Goal: Task Accomplishment & Management: Complete application form

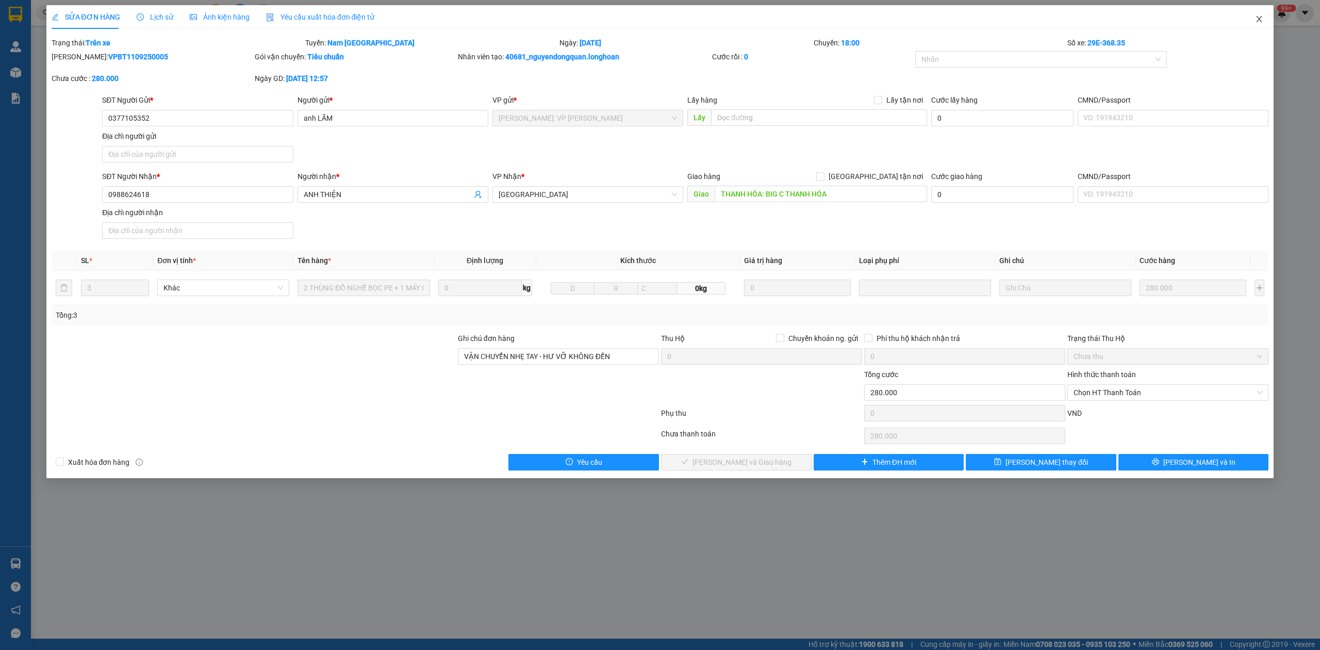
click at [1262, 17] on icon "close" at bounding box center [1260, 19] width 6 height 6
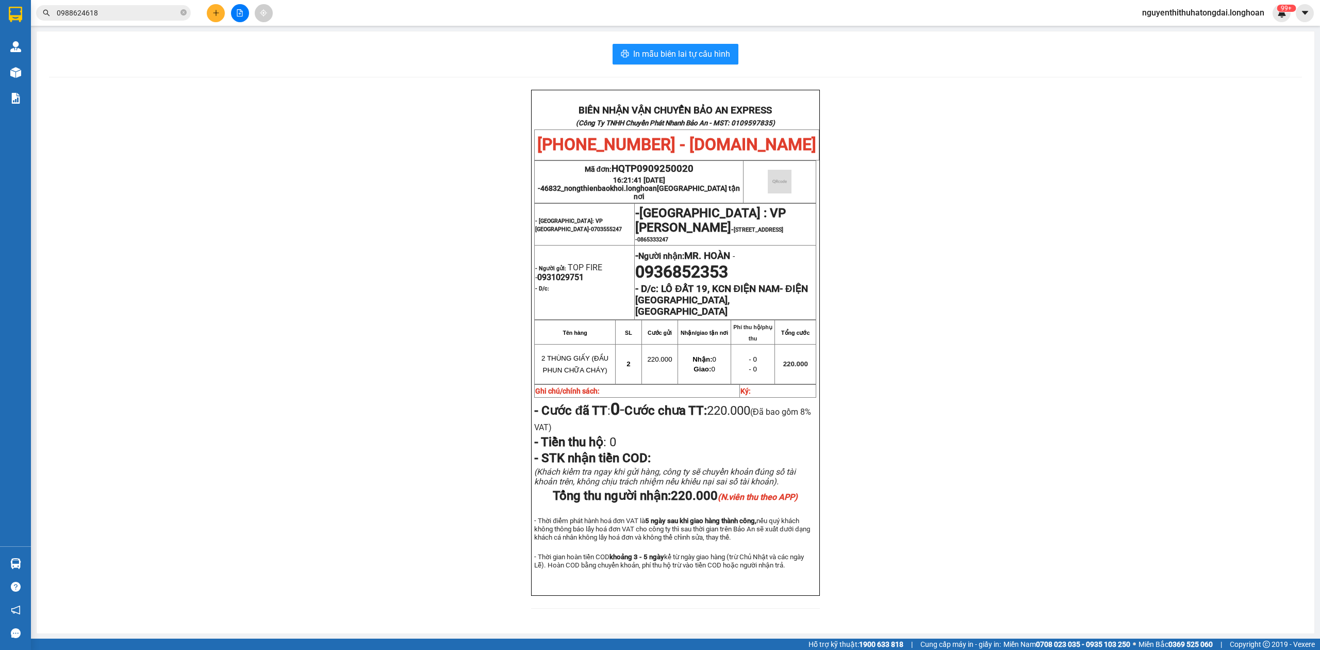
click at [160, 17] on input "0988624618" at bounding box center [118, 12] width 122 height 11
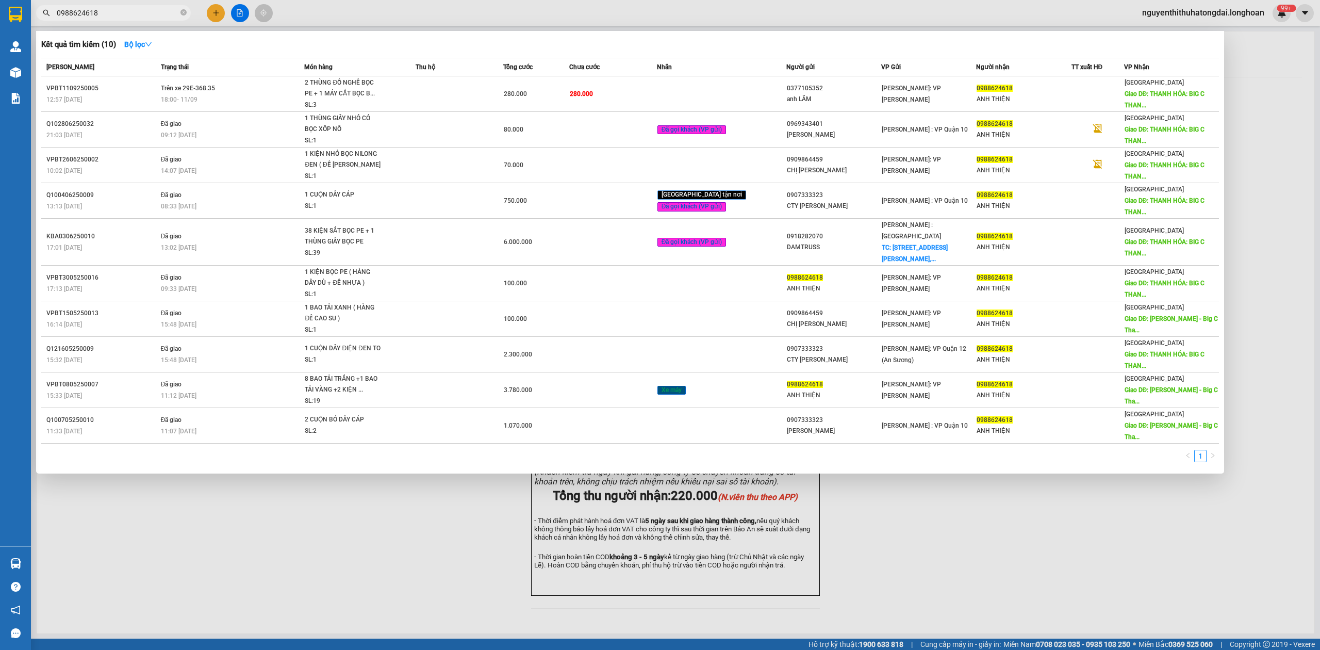
click at [160, 17] on input "0988624618" at bounding box center [118, 12] width 122 height 11
paste input "999917"
type input "0989999178"
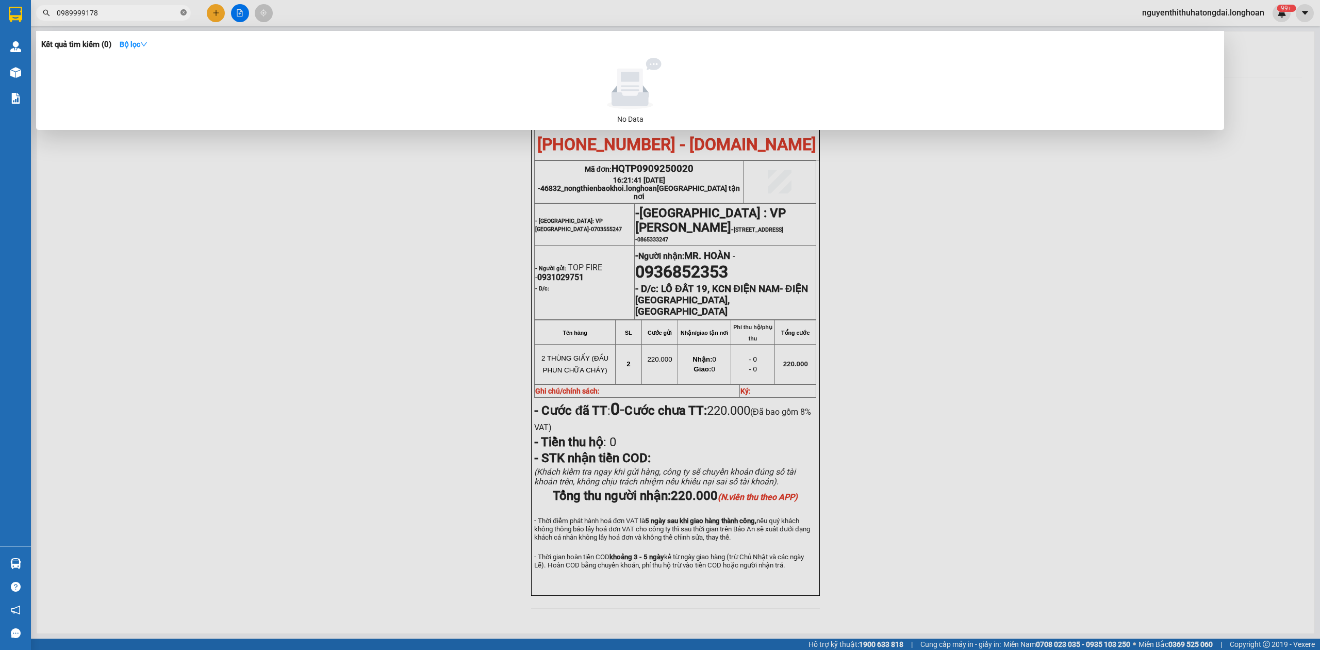
click at [181, 10] on icon "close-circle" at bounding box center [184, 12] width 6 height 6
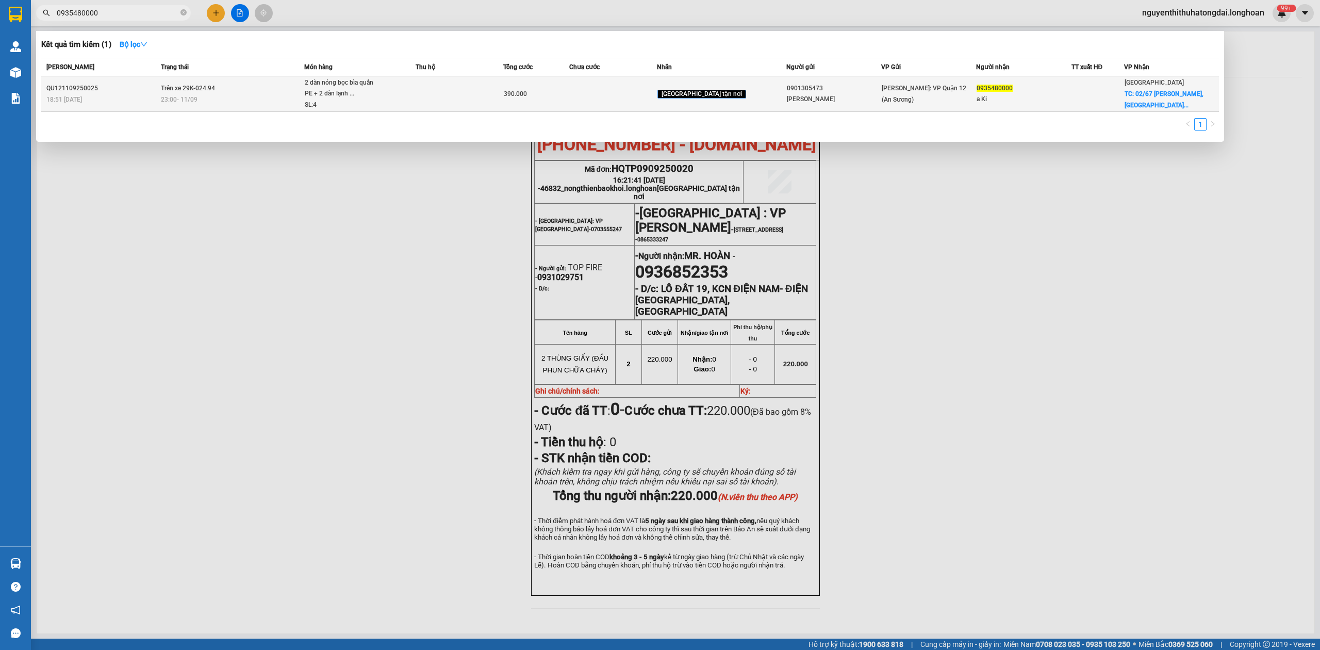
type input "0935480000"
click at [370, 89] on div "2 dàn nóng bọc bìa quấn PE + 2 dàn lạnh ..." at bounding box center [343, 88] width 77 height 22
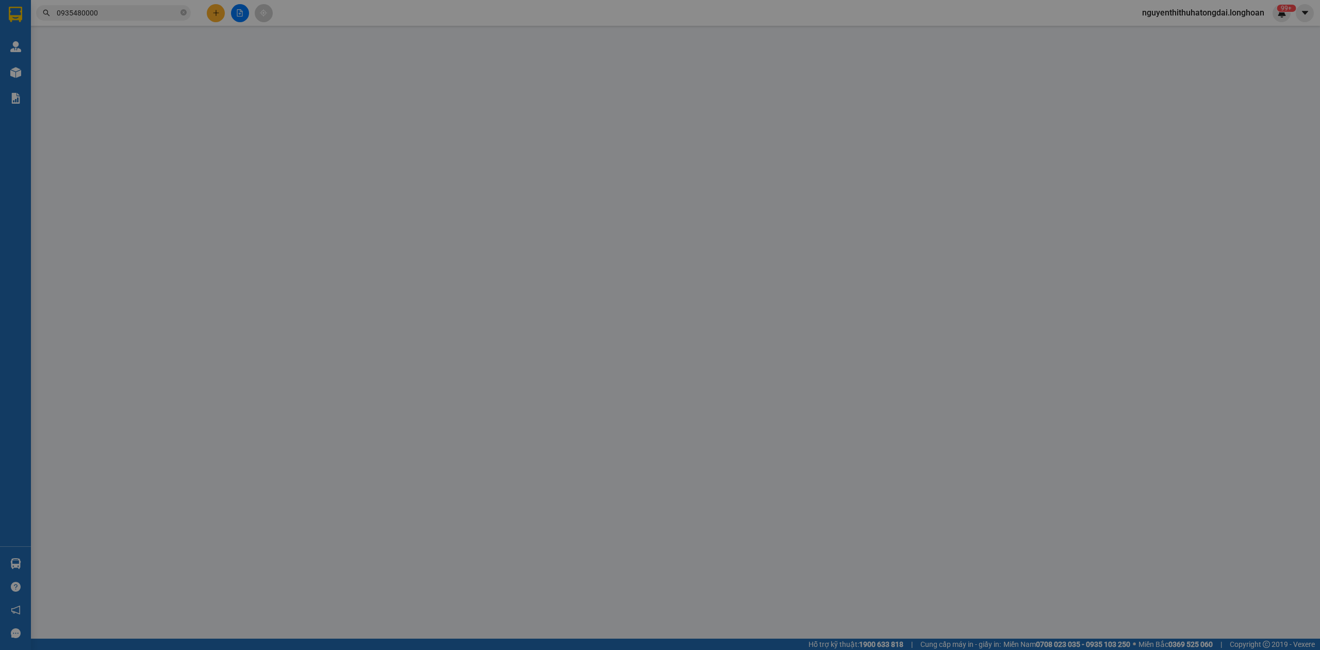
type input "0901305473"
type input "[PERSON_NAME]"
type input "0935480000"
type input "a Ki"
checkbox input "true"
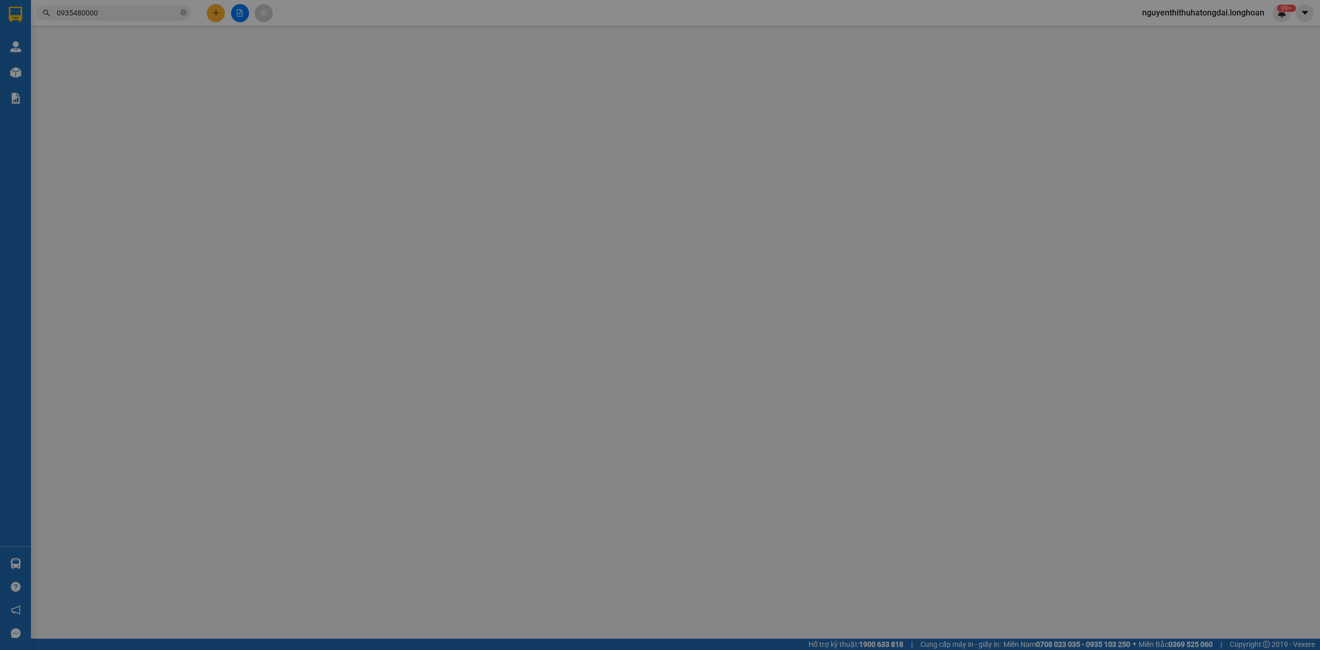
type input "02/67 [PERSON_NAME], [GEOGRAPHIC_DATA], [GEOGRAPHIC_DATA]"
type input "nhận theo kiện - hư hỏng ko chịu trách nhiệm"
type input "390.000"
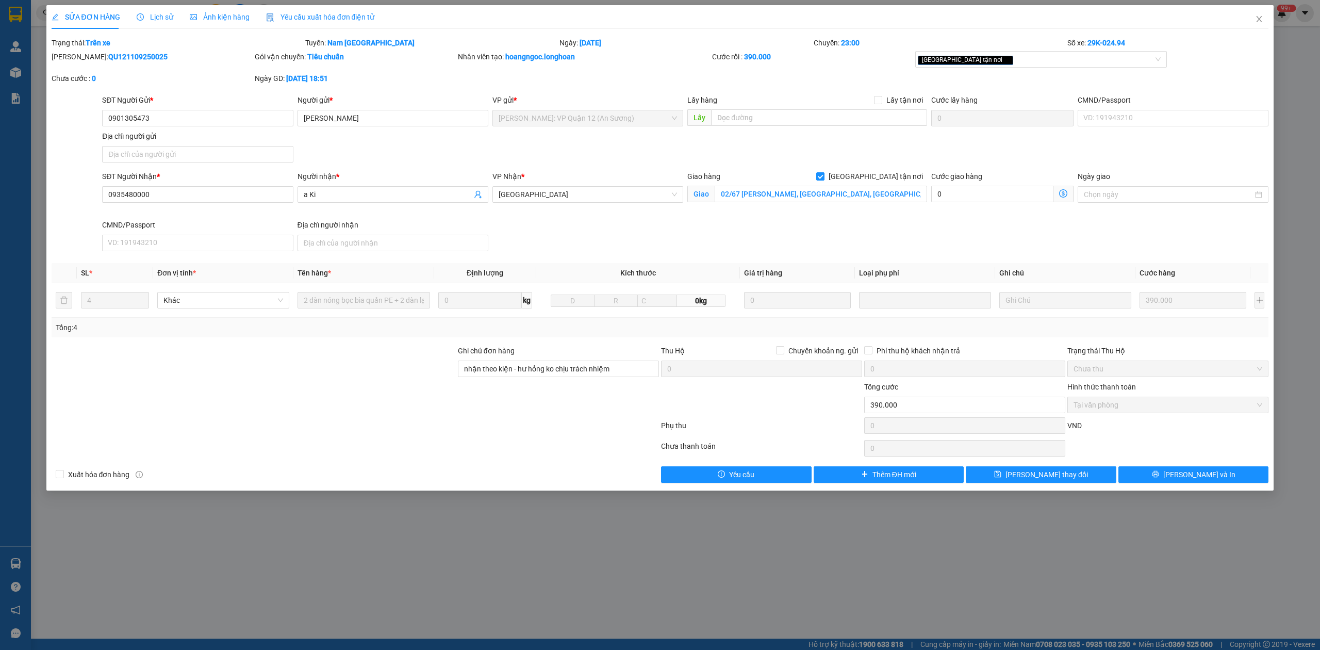
click at [164, 18] on span "Lịch sử" at bounding box center [155, 17] width 37 height 8
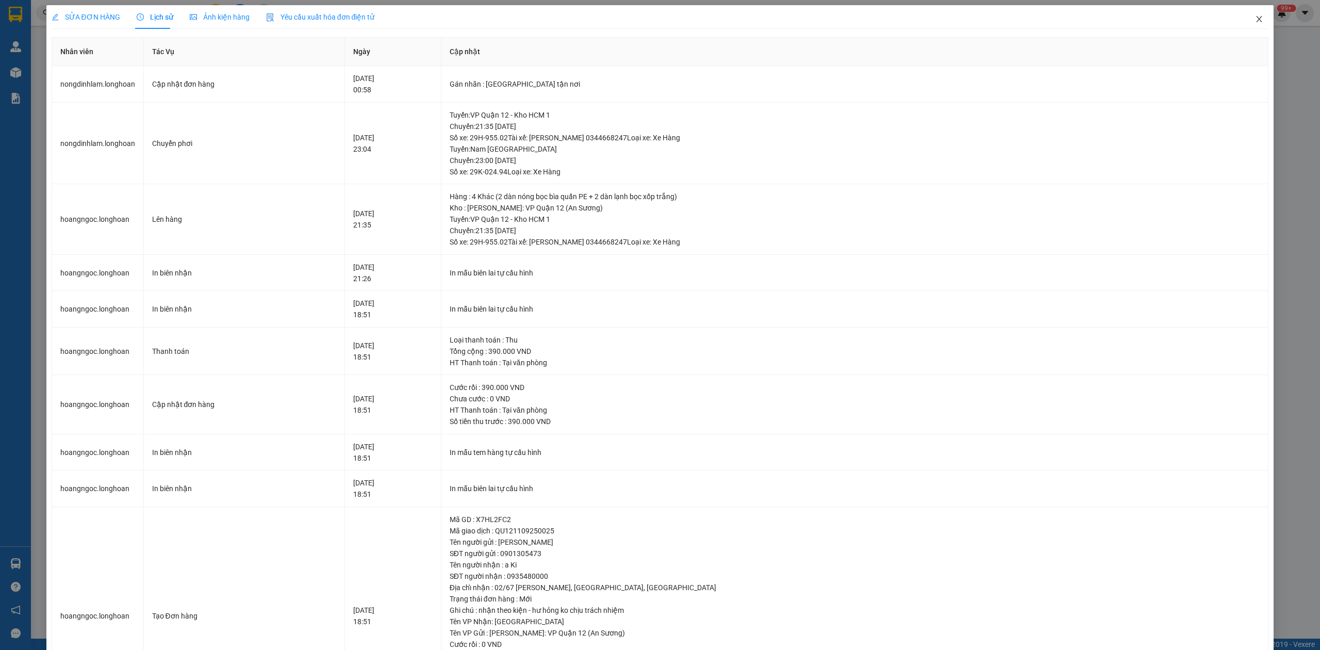
click at [1255, 21] on icon "close" at bounding box center [1259, 19] width 8 height 8
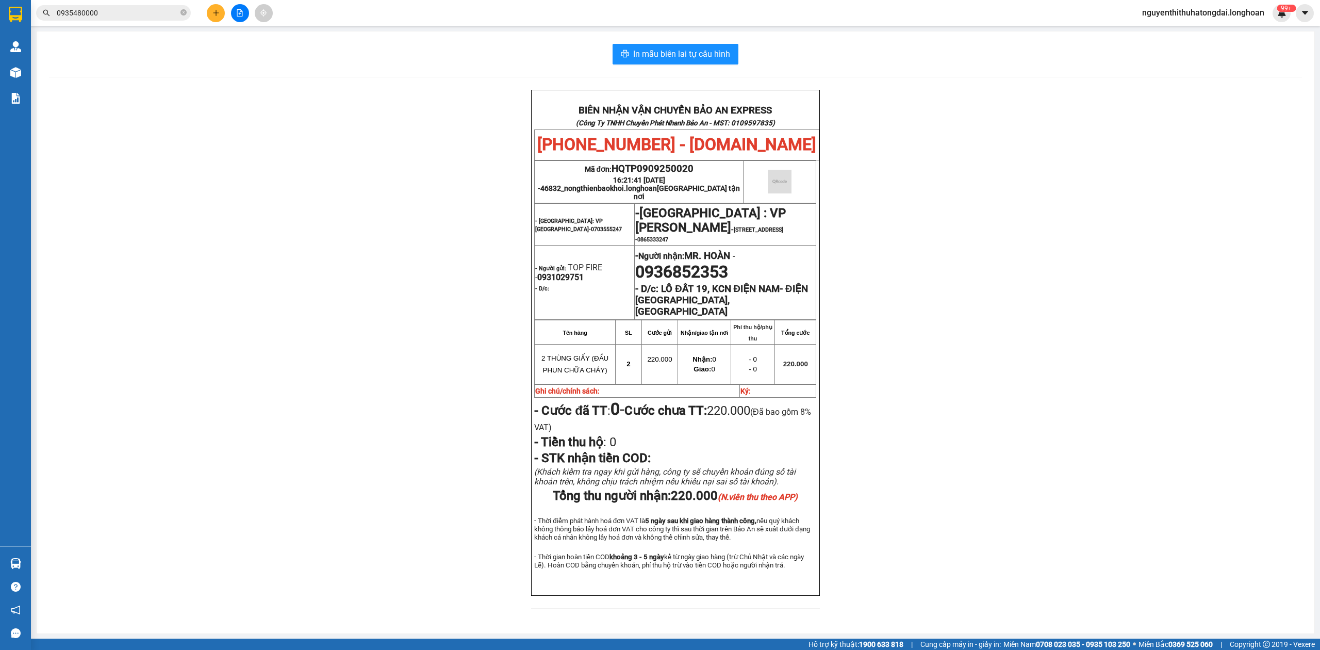
click at [126, 17] on input "0935480000" at bounding box center [118, 12] width 122 height 11
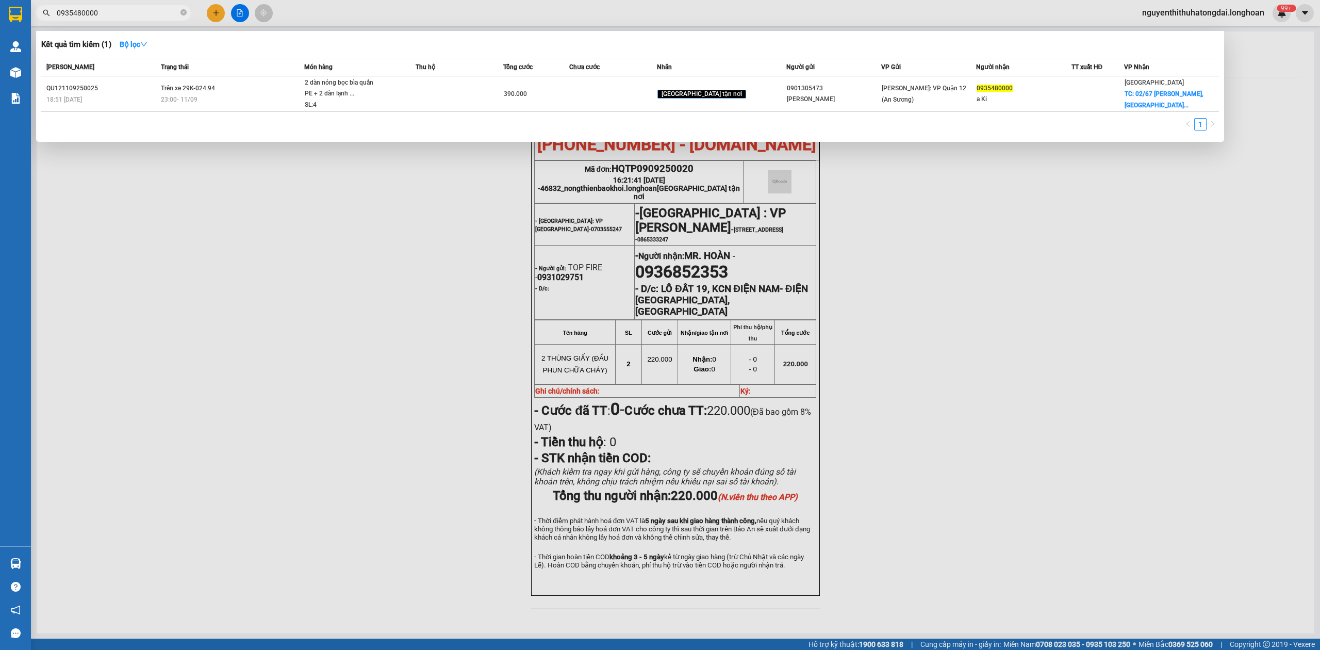
click at [126, 17] on input "0935480000" at bounding box center [118, 12] width 122 height 11
paste input "19400988"
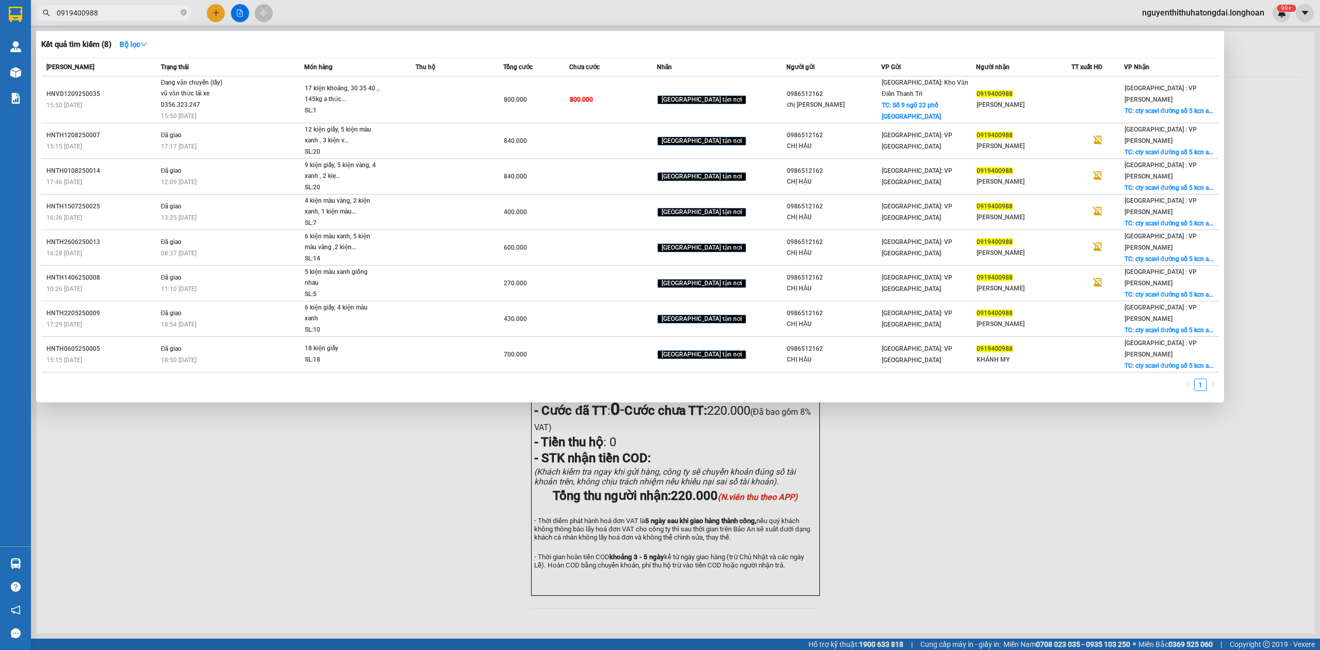
click at [110, 17] on input "0919400988" at bounding box center [118, 12] width 122 height 11
click at [108, 17] on input "0919400988" at bounding box center [118, 12] width 122 height 11
paste input "0769292666"
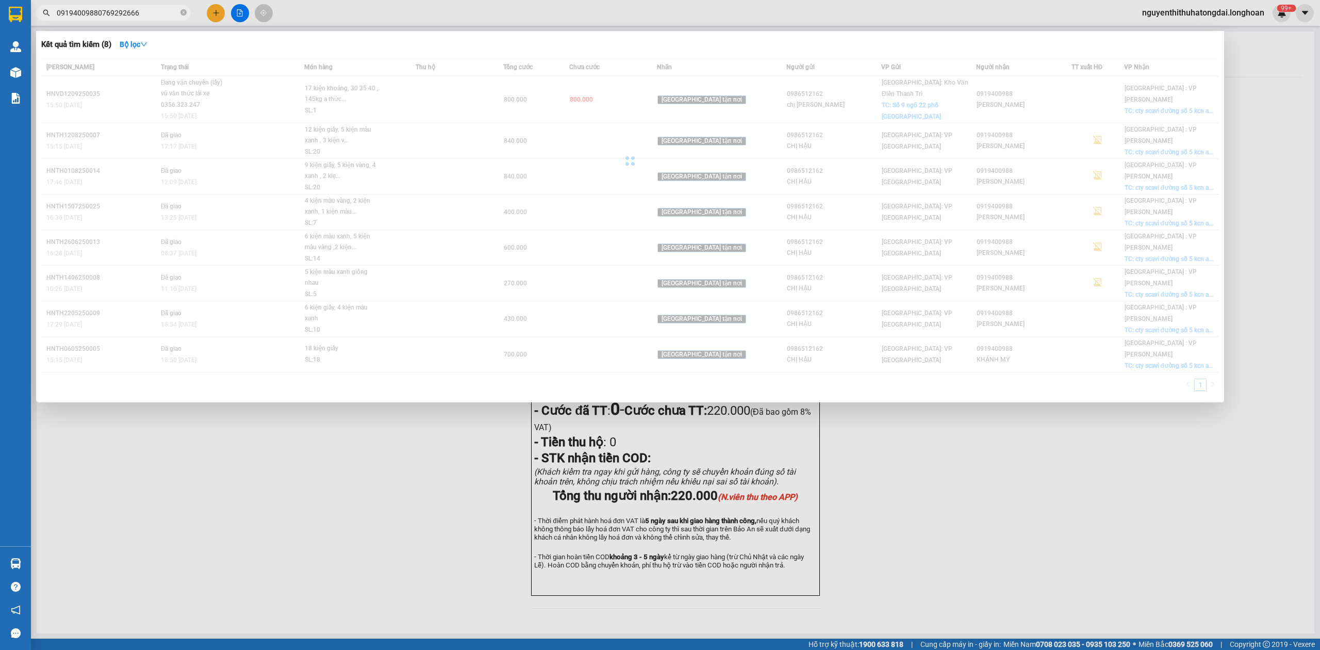
click at [149, 13] on input "09194009880769292666" at bounding box center [118, 12] width 122 height 11
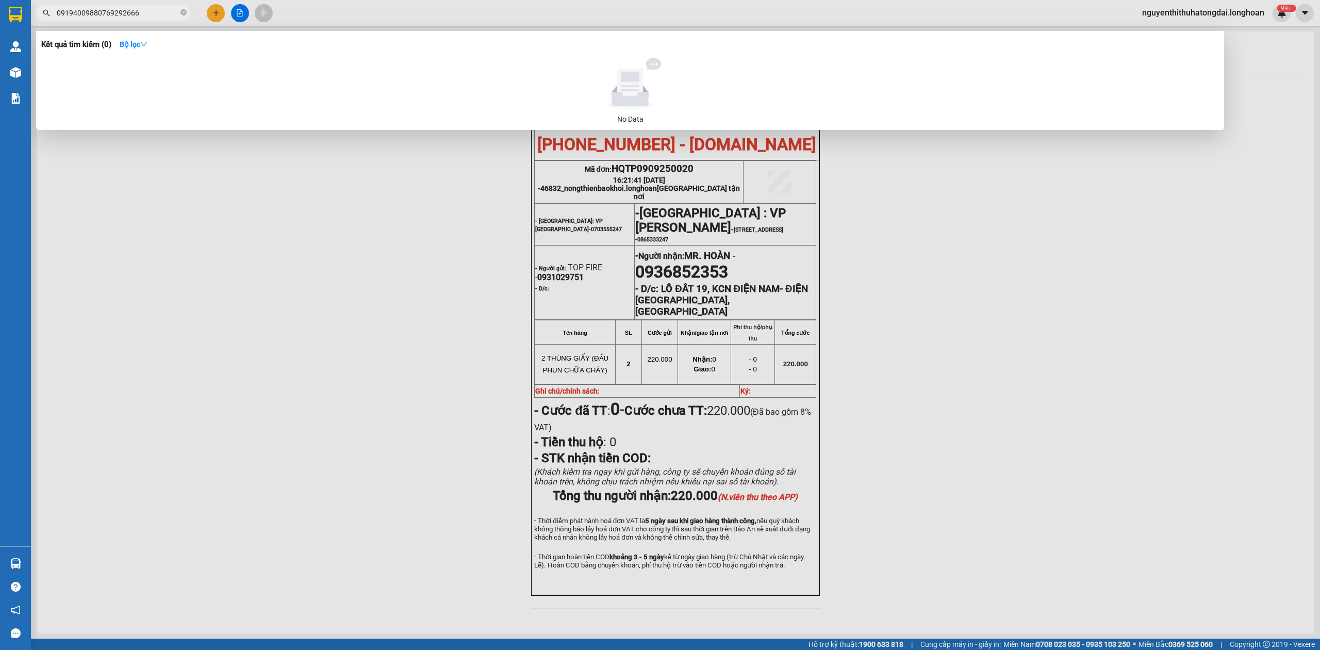
paste input "text"
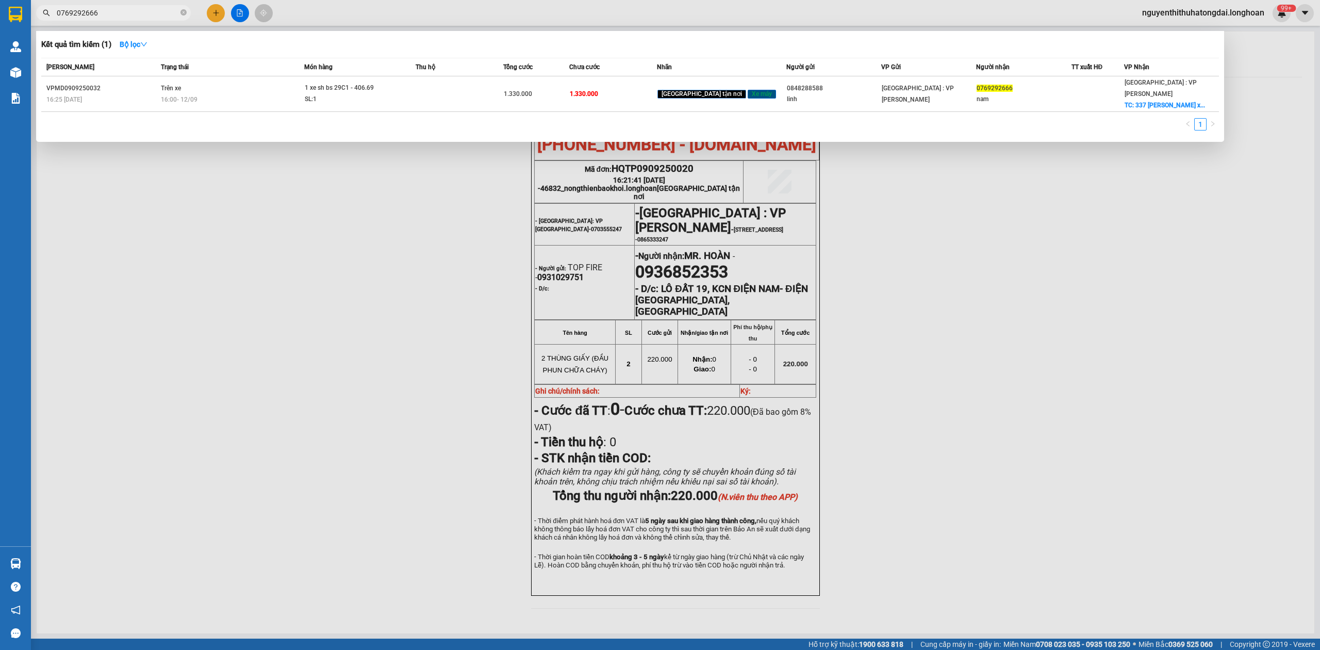
type input "0769292666"
click at [225, 72] on div "Trạng thái" at bounding box center [232, 66] width 143 height 11
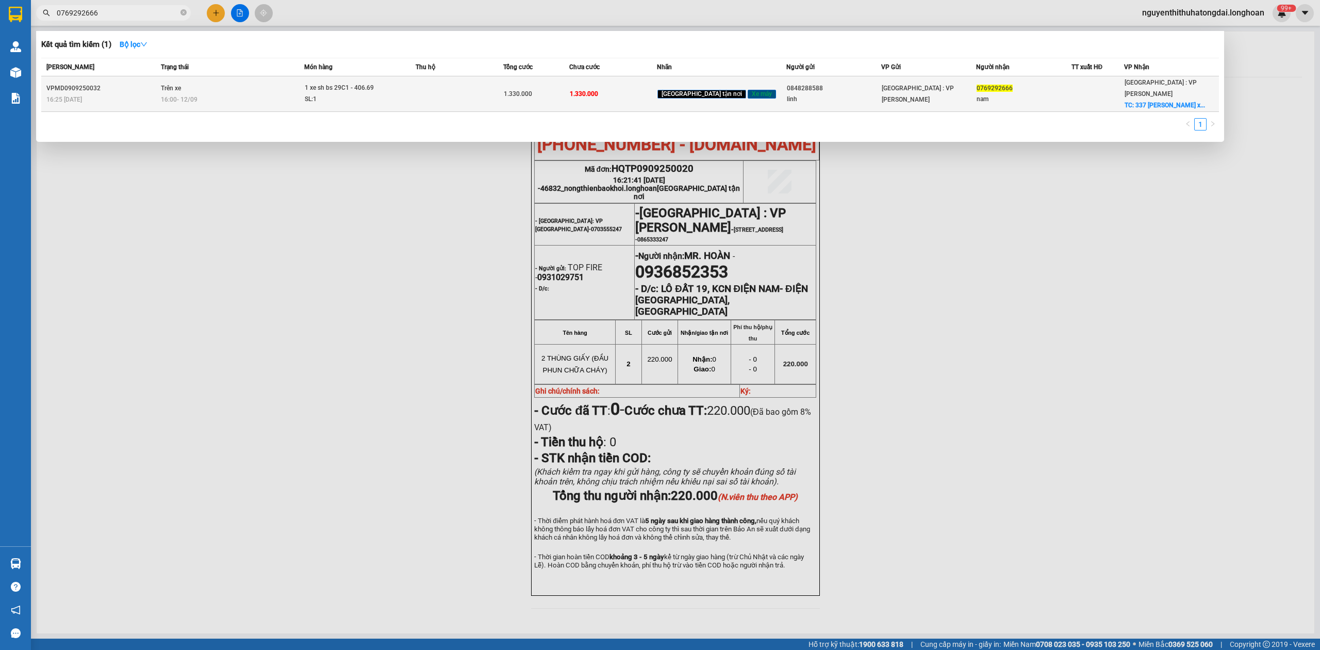
click at [227, 83] on td "Trên xe 16:00 [DATE]" at bounding box center [231, 94] width 146 height 36
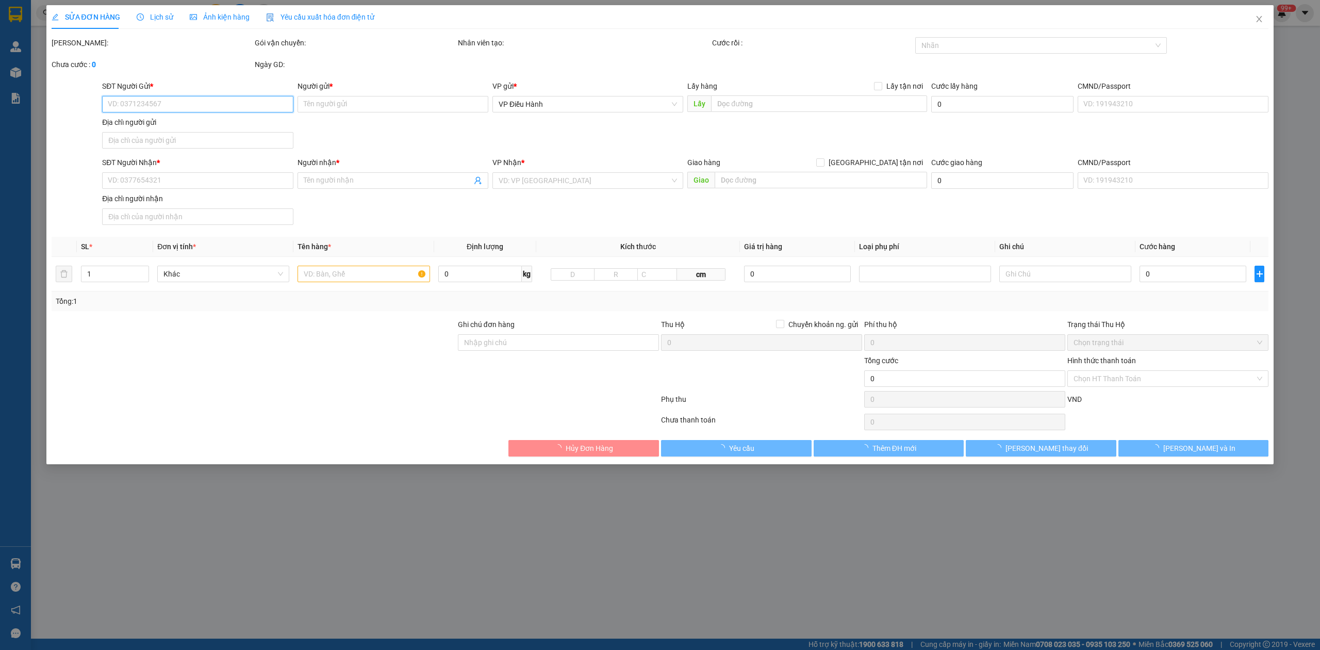
type input "0848288588"
type input "linh"
type input "0769292666"
type input "nam"
checkbox input "true"
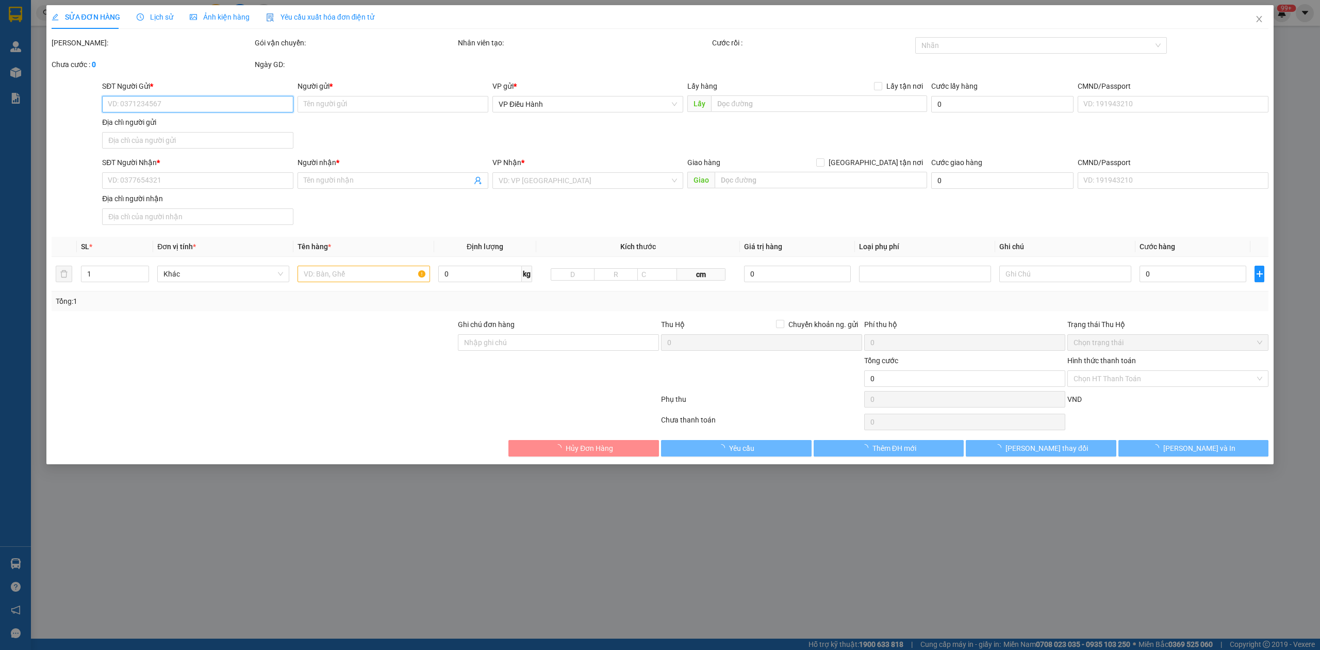
type input "337 nguyễn phước lan hòa xuân [GEOGRAPHIC_DATA]"
type input "1 chìa khóa cuốn tay lái giấy tờ photo công chứng"
type input "1.330.000"
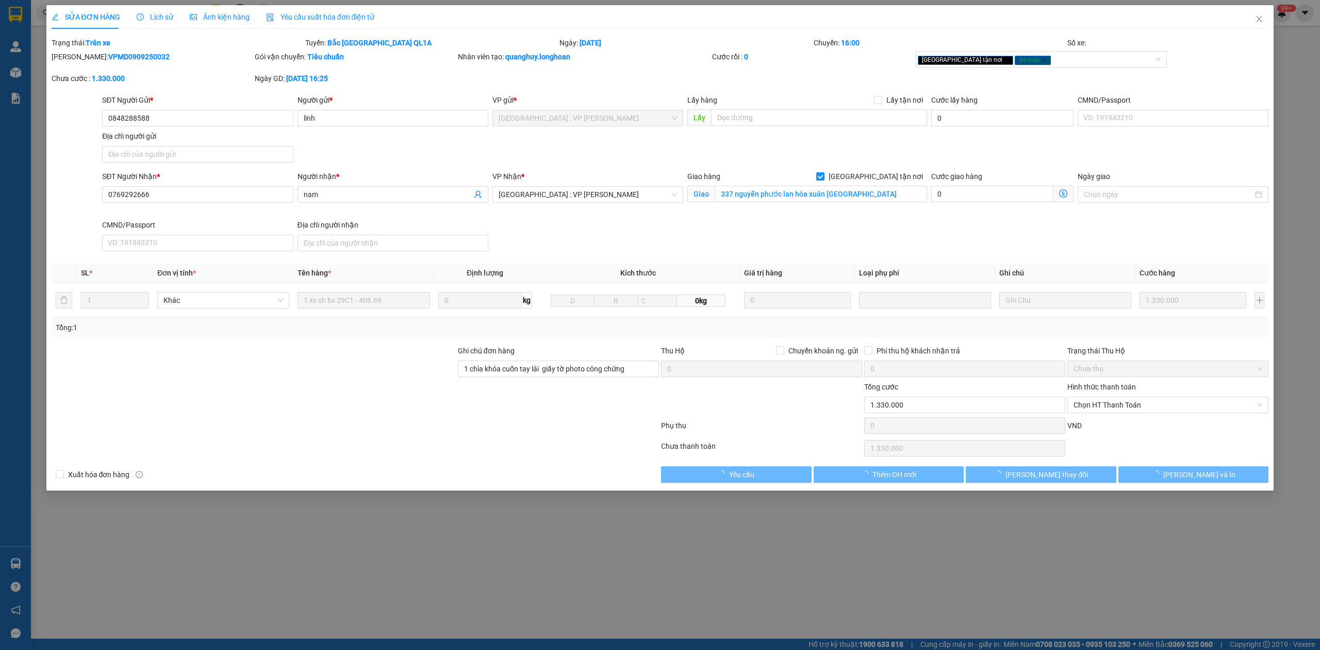
click at [155, 13] on span "Lịch sử" at bounding box center [155, 17] width 37 height 8
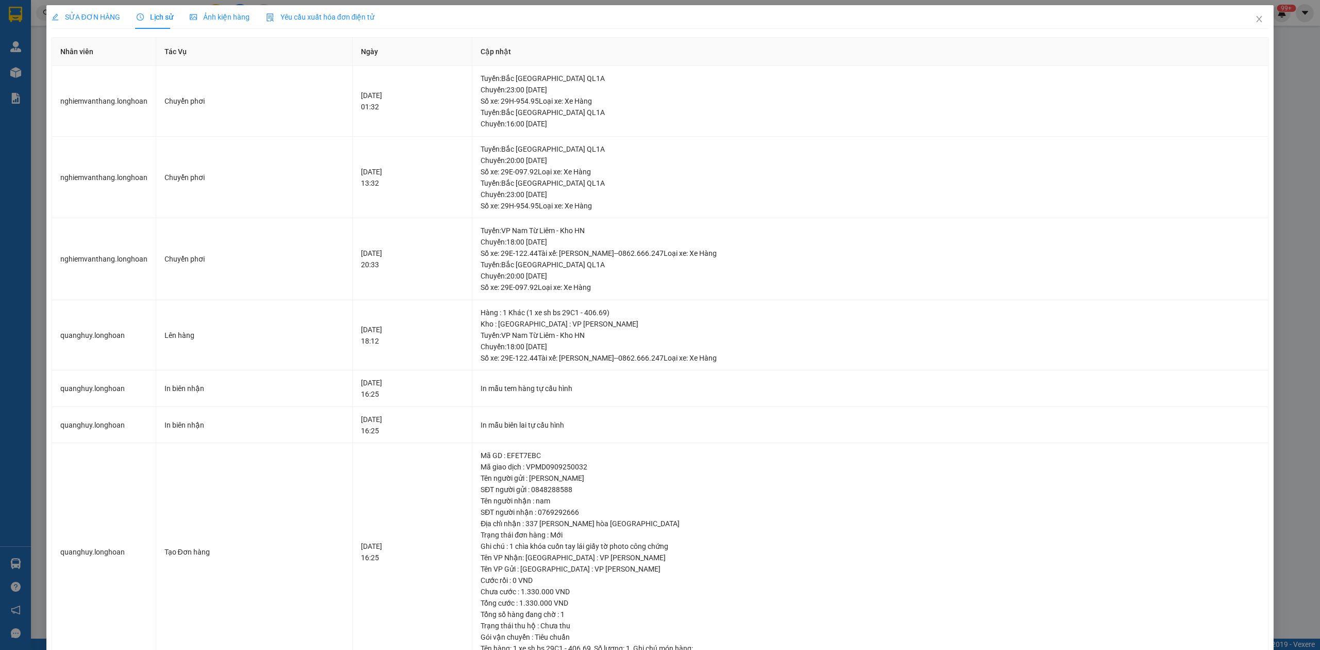
click at [85, 18] on span "SỬA ĐƠN HÀNG" at bounding box center [86, 17] width 69 height 8
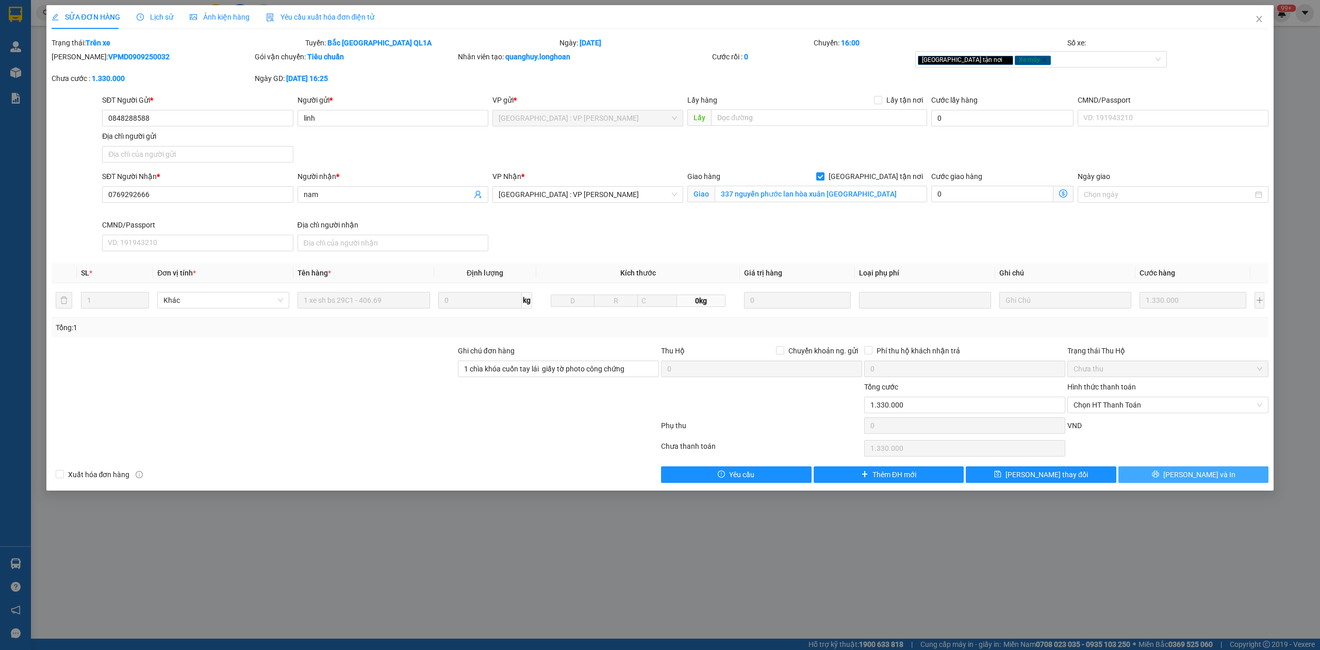
click at [1181, 472] on button "[PERSON_NAME] và In" at bounding box center [1194, 474] width 151 height 17
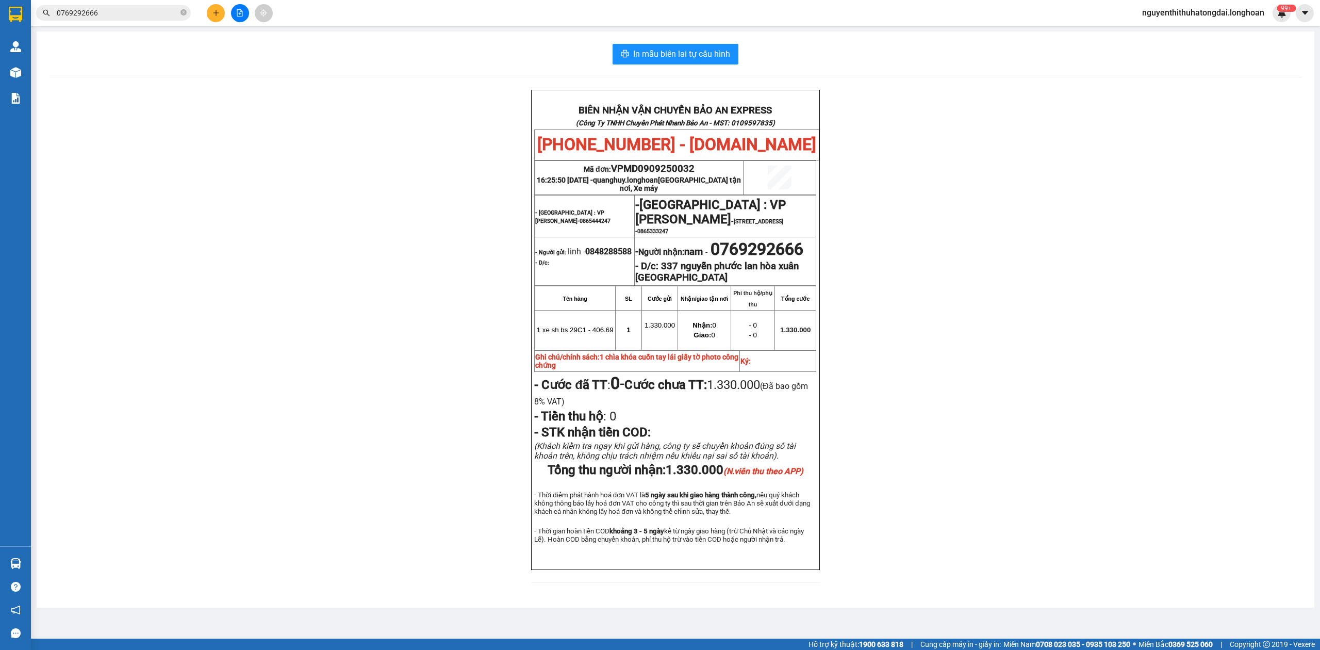
click at [93, 10] on input "0769292666" at bounding box center [118, 12] width 122 height 11
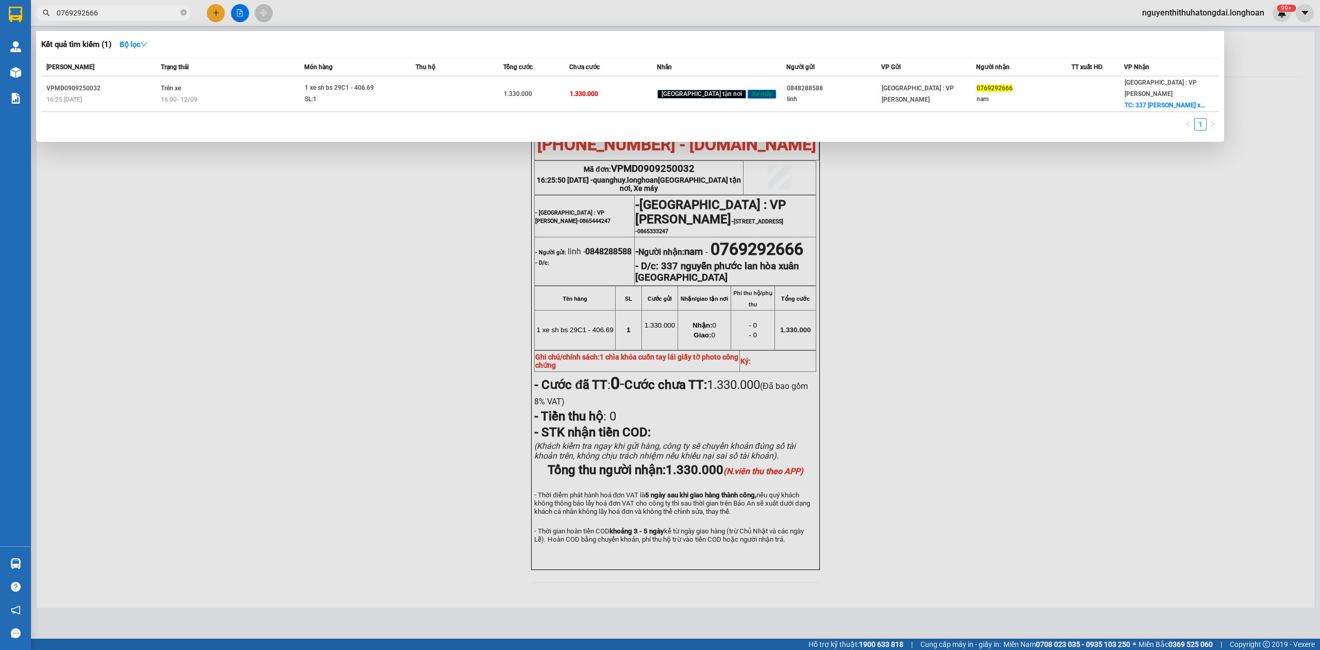
click at [93, 10] on input "0769292666" at bounding box center [118, 12] width 122 height 11
paste input "976330263"
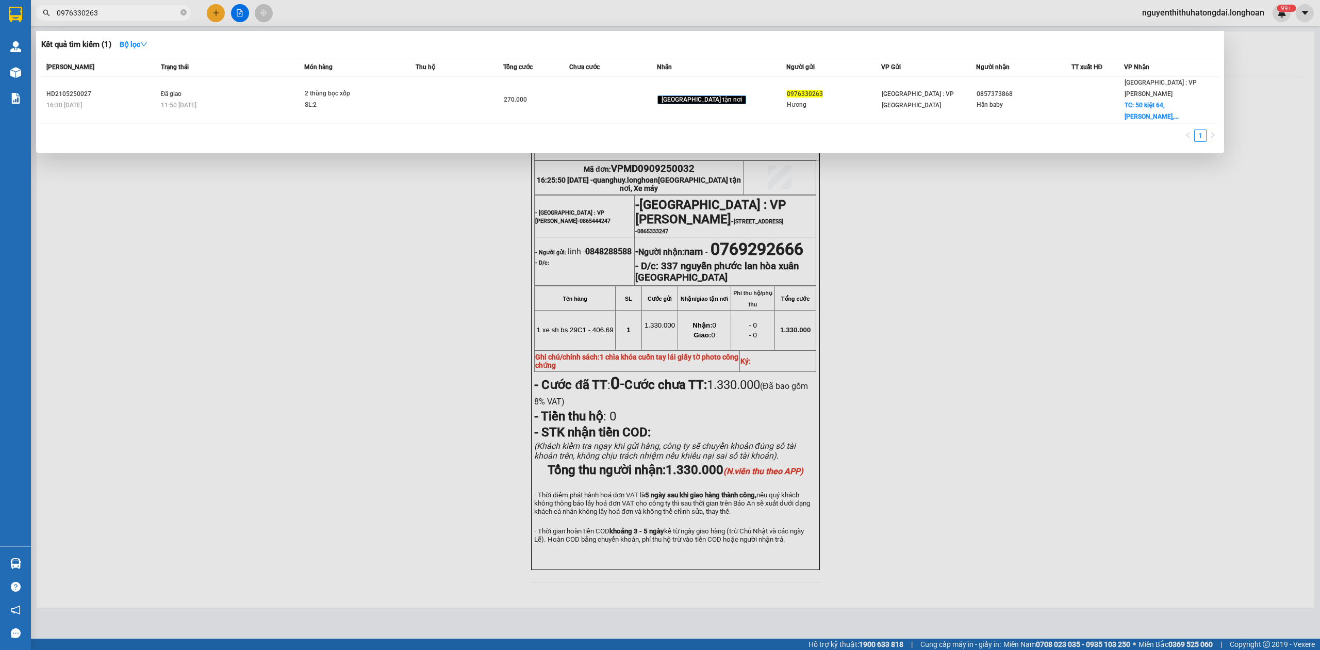
click at [116, 8] on input "0976330263" at bounding box center [118, 12] width 122 height 11
paste input "399550677"
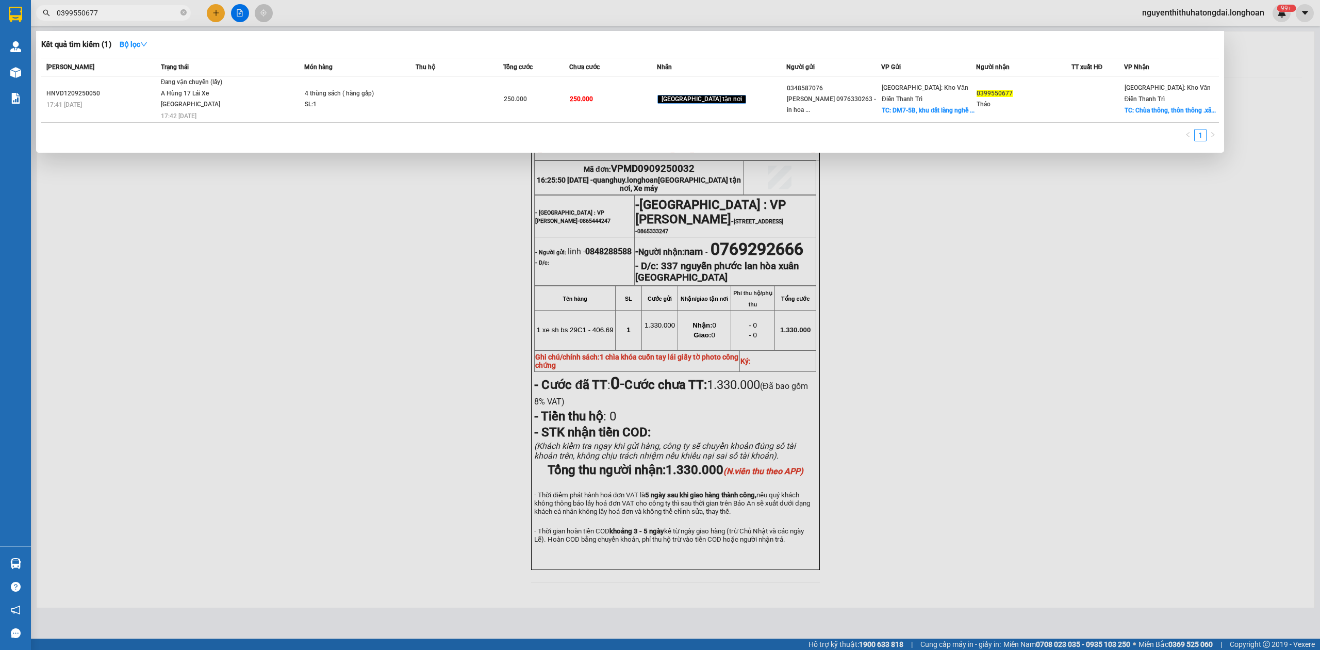
type input "0399550677"
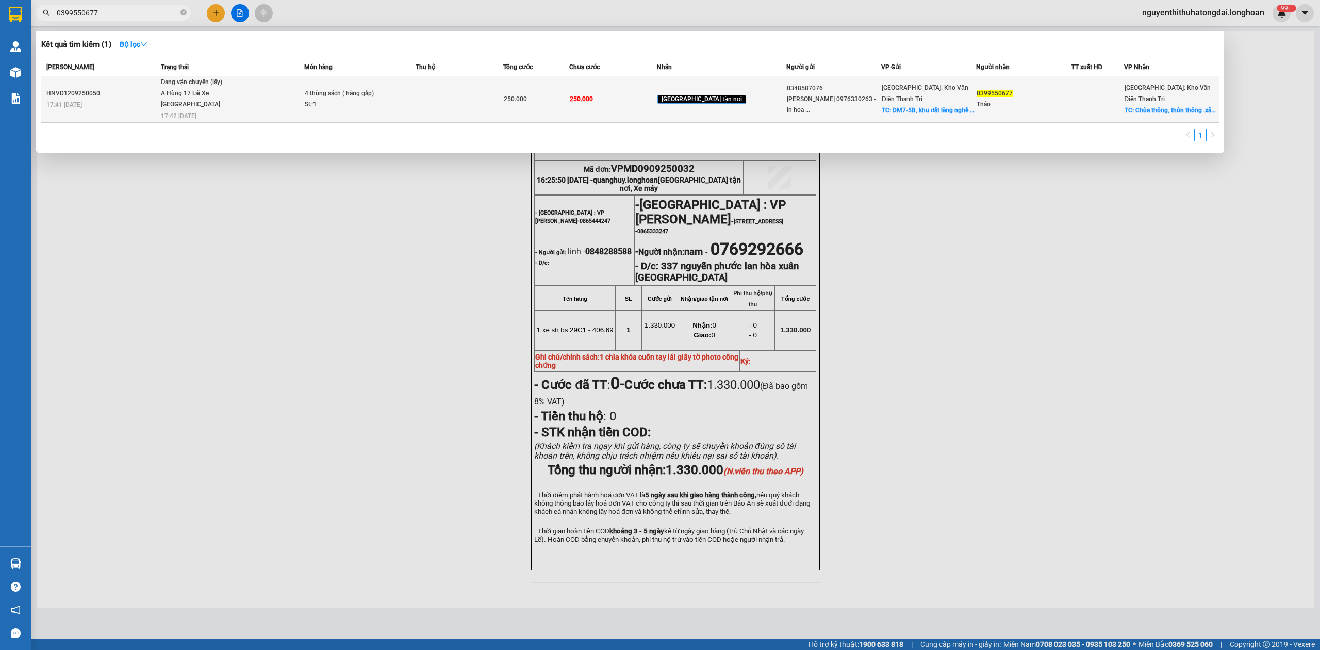
click at [274, 112] on td "Đang vận chuyển (lấy) A Hùng 17 [GEOGRAPHIC_DATA] 0325666247 17:42 [DATE]" at bounding box center [231, 99] width 146 height 46
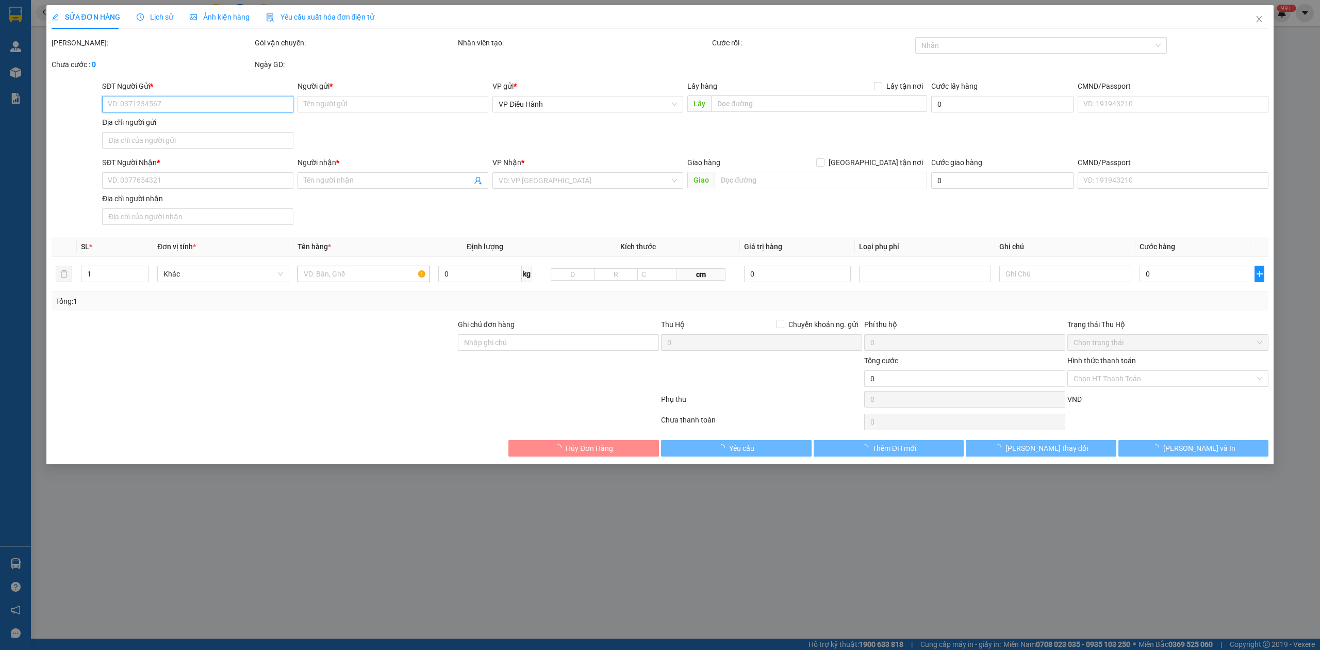
type input "0348587076"
type input "Tuệ Minh 0976330263 - in hoa phát"
checkbox input "true"
type input "DM7-5B, khu đất làng nghề [GEOGRAPHIC_DATA], [GEOGRAPHIC_DATA] ,[GEOGRAPHIC_DAT…"
type input "0399550677"
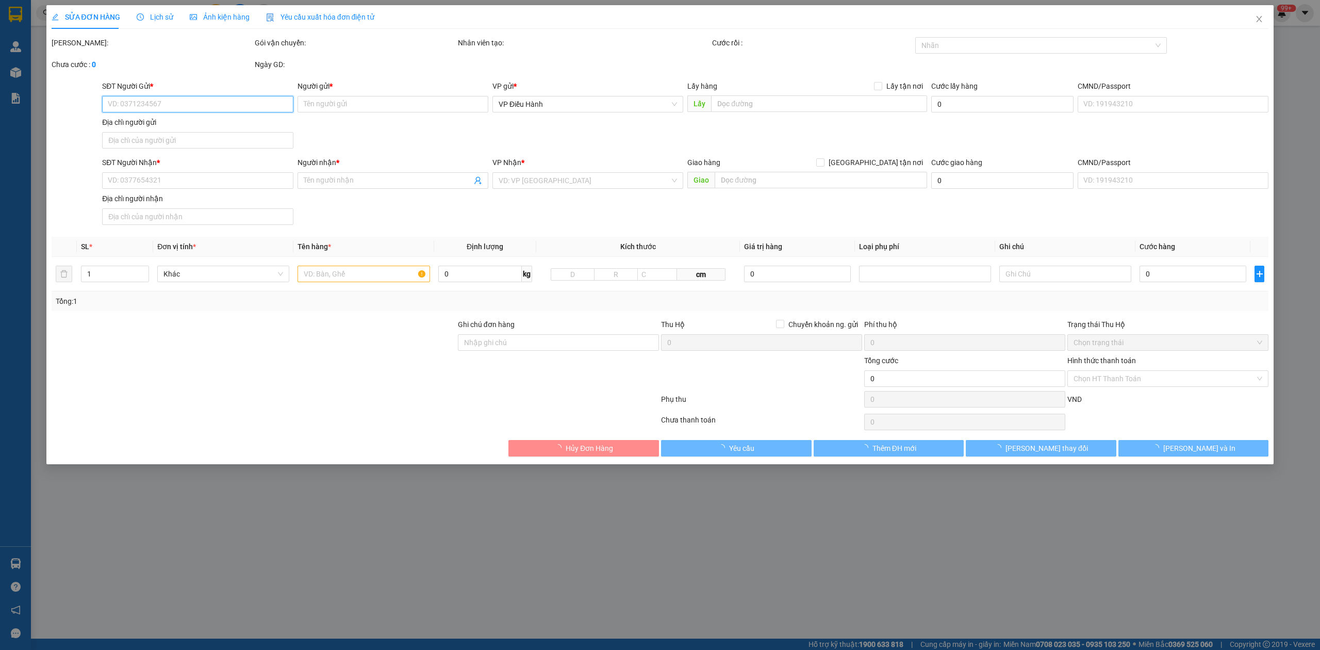
type input "Thảo"
checkbox input "true"
type input "Chùa thông, thôn thông .xã [GEOGRAPHIC_DATA] huyện [GEOGRAPHIC_DATA]"
type input "250.000"
